Goal: Register for event/course

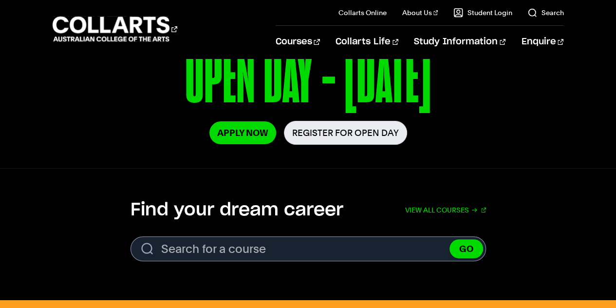
scroll to position [183, 0]
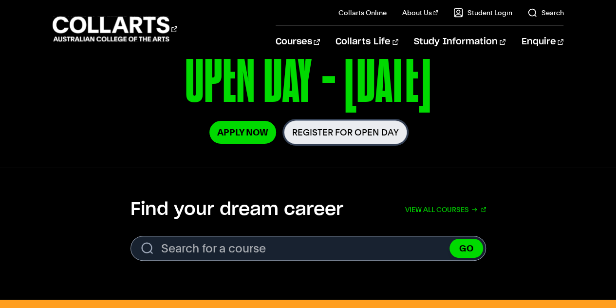
click at [354, 125] on link "Register for Open Day" at bounding box center [345, 132] width 123 height 24
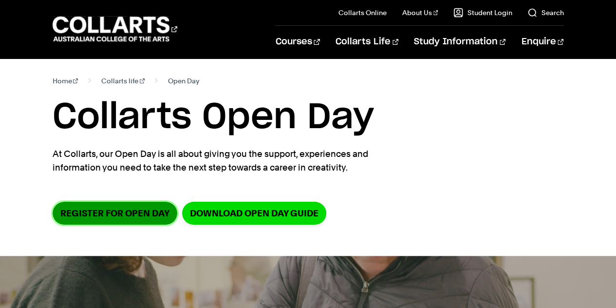
click at [128, 209] on link "Register for Open Day" at bounding box center [115, 213] width 125 height 23
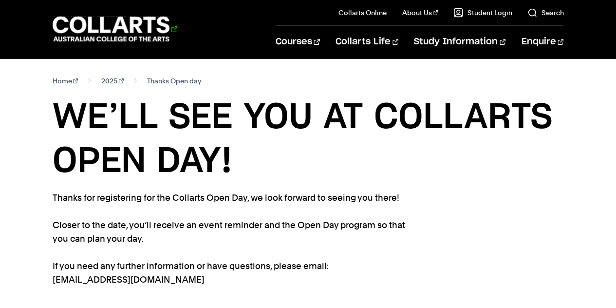
click at [118, 36] on 1 "Go to homepage" at bounding box center [111, 29] width 117 height 25
